Goal: Information Seeking & Learning: Learn about a topic

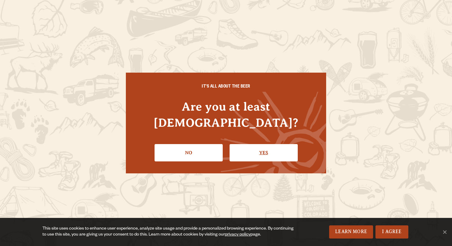
click at [257, 147] on link "Yes" at bounding box center [264, 152] width 68 height 17
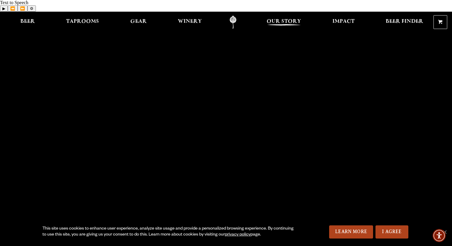
click at [294, 19] on span "Our Story" at bounding box center [284, 21] width 34 height 5
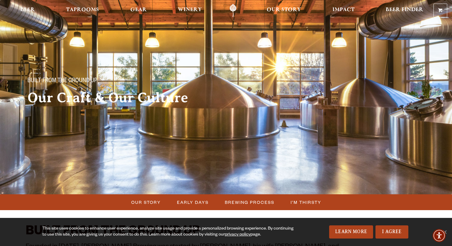
click at [140, 107] on div "Built From The Ground Up Our Craft & Our Culture" at bounding box center [120, 86] width 201 height 56
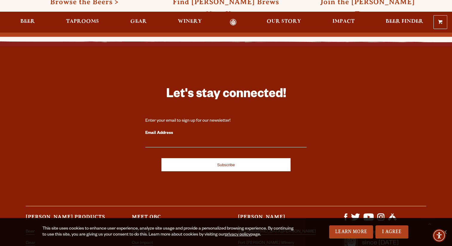
scroll to position [2019, 0]
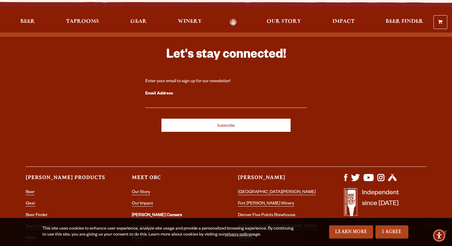
click at [144, 213] on link "[PERSON_NAME] Careers" at bounding box center [157, 215] width 50 height 5
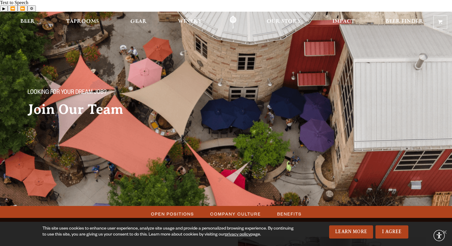
click at [111, 137] on img at bounding box center [226, 109] width 452 height 194
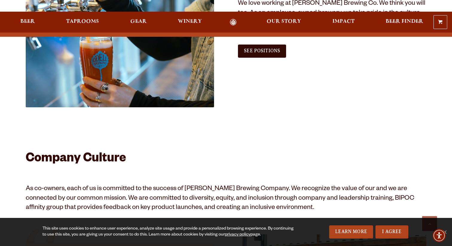
scroll to position [409, 0]
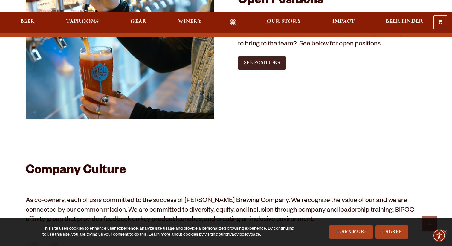
click at [270, 60] on span "See Positions" at bounding box center [262, 62] width 36 height 5
